Goal: Information Seeking & Learning: Learn about a topic

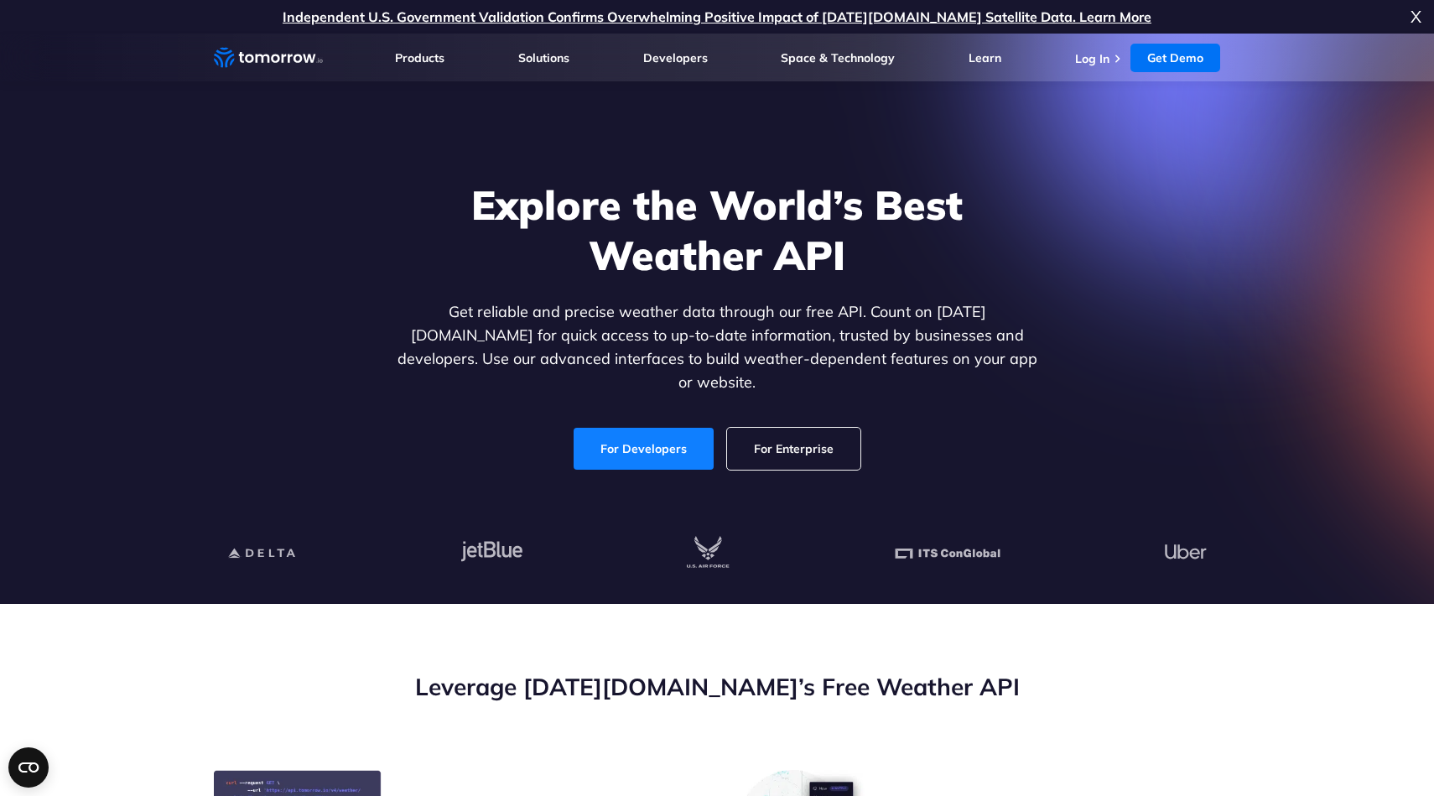
click at [682, 434] on link "For Developers" at bounding box center [644, 449] width 140 height 42
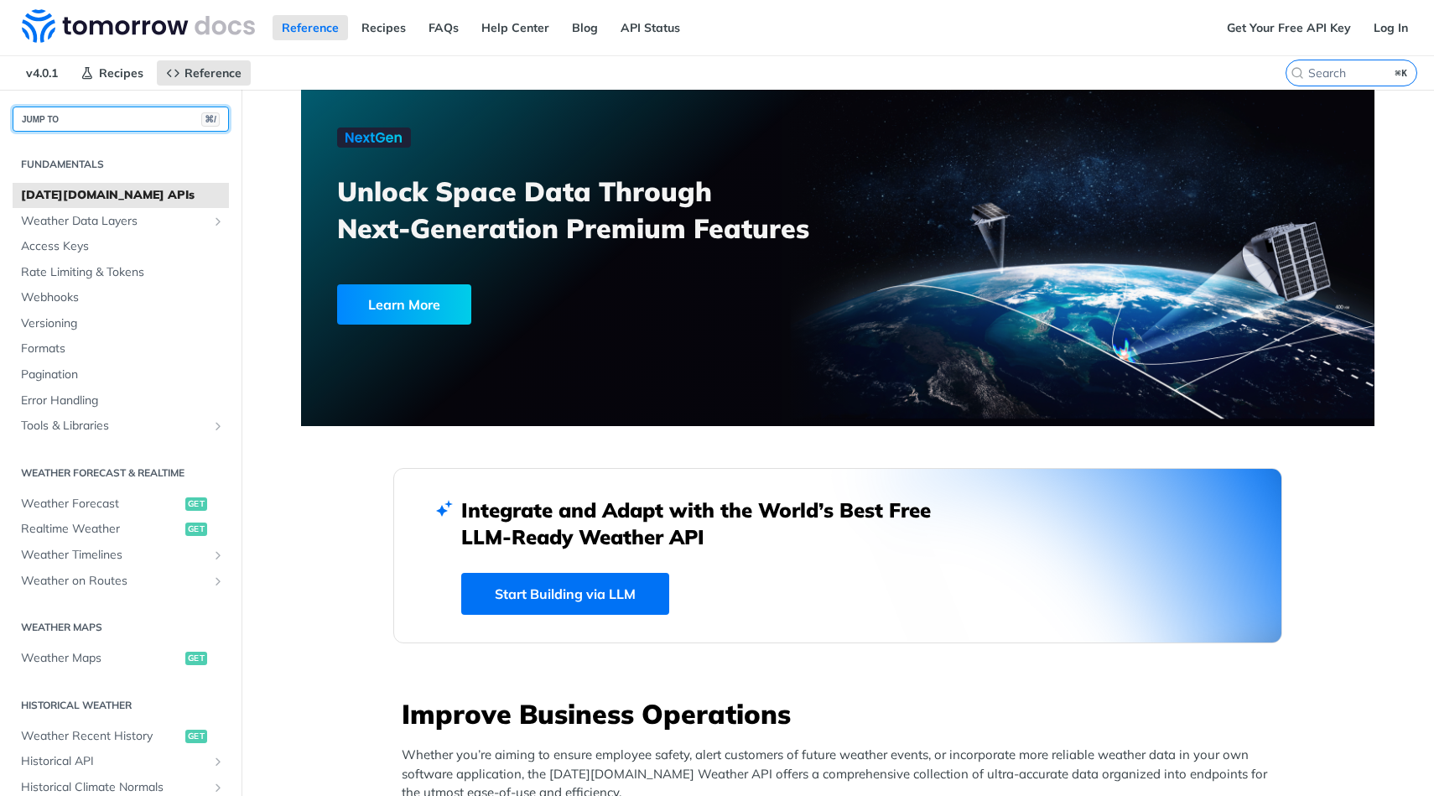
click at [140, 117] on button "JUMP TO ⌘/" at bounding box center [121, 119] width 216 height 25
